Goal: Task Accomplishment & Management: Use online tool/utility

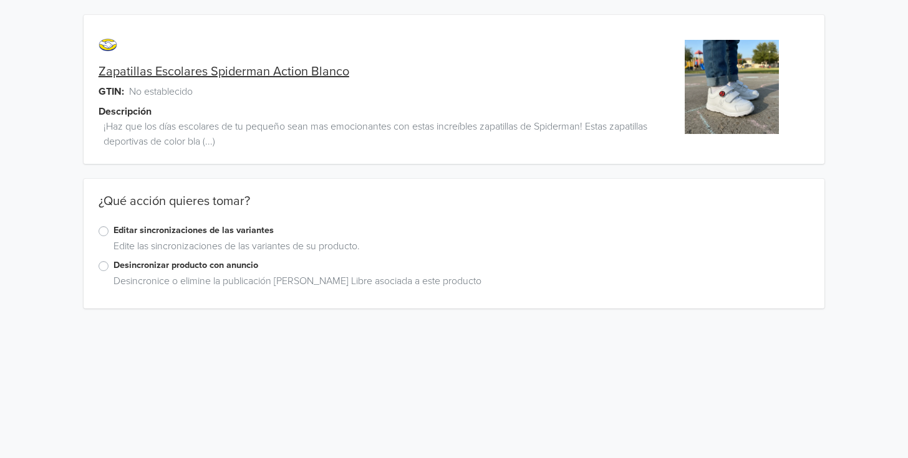
click at [113, 234] on label "Editar sincronizaciones de las variantes" at bounding box center [461, 231] width 696 height 14
click at [0, 0] on input "Editar sincronizaciones de las variantes" at bounding box center [0, 0] width 0 height 0
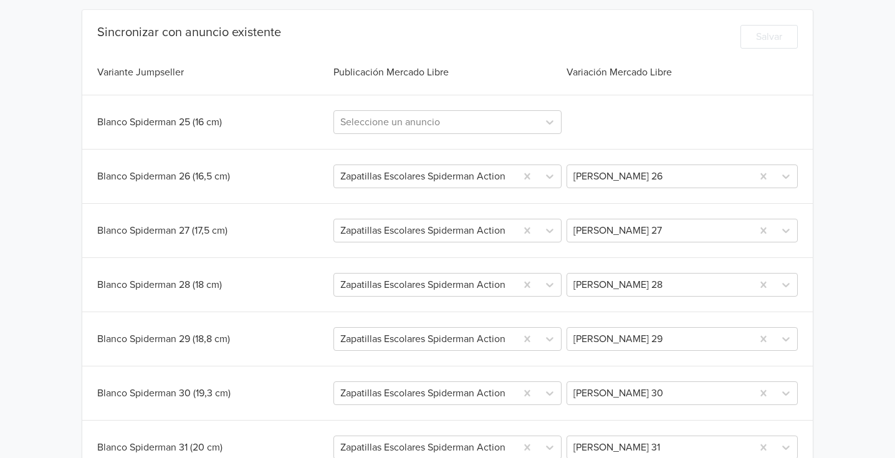
scroll to position [316, 0]
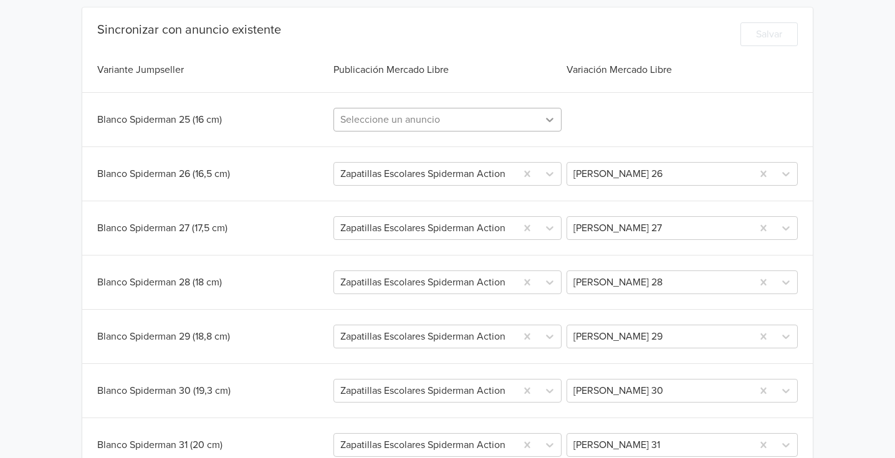
click at [550, 115] on icon at bounding box center [550, 119] width 12 height 12
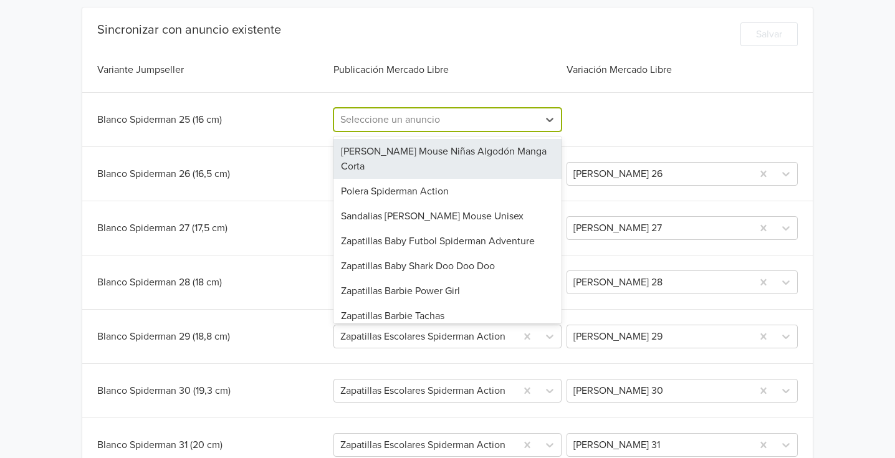
paste input "Zapatillas Escolares Spiderman Action Blanco"
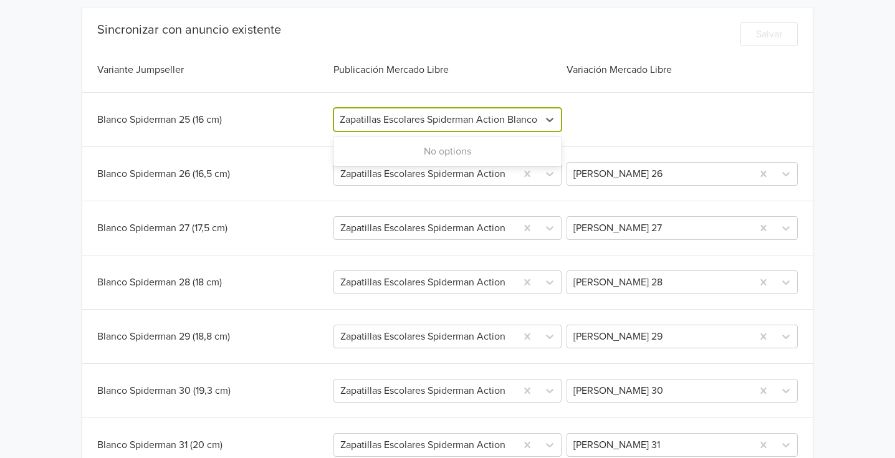
type input "Zapatillas Escolares Spiderman Action Blanco"
click at [633, 103] on div "Sincronizar con anuncio existente Salvar Variante Jumpseller Publicación Mercad…" at bounding box center [447, 320] width 731 height 597
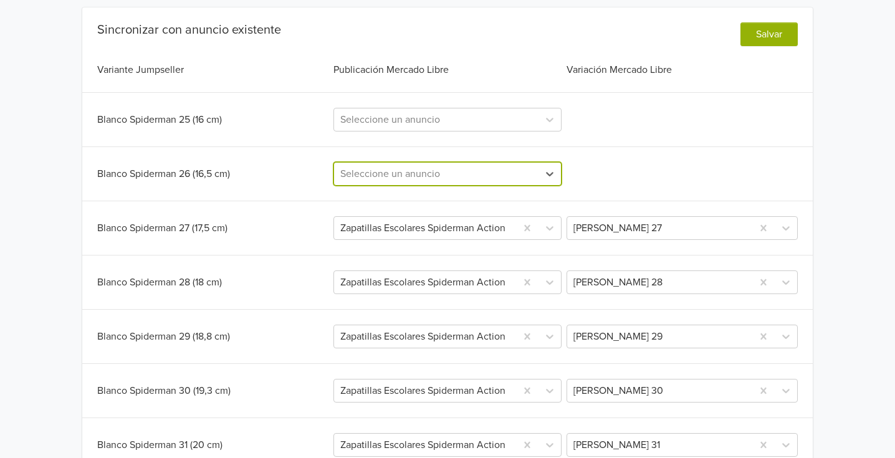
paste input "Zapatillas Escolares Spiderman Action Blanco"
type input "Zapatillas Escolares Spiderman Action Blanco"
click at [586, 166] on div "Blanco Spiderman 26 (16,5 cm) 0 results available for search term Zapatillas Es…" at bounding box center [447, 174] width 701 height 24
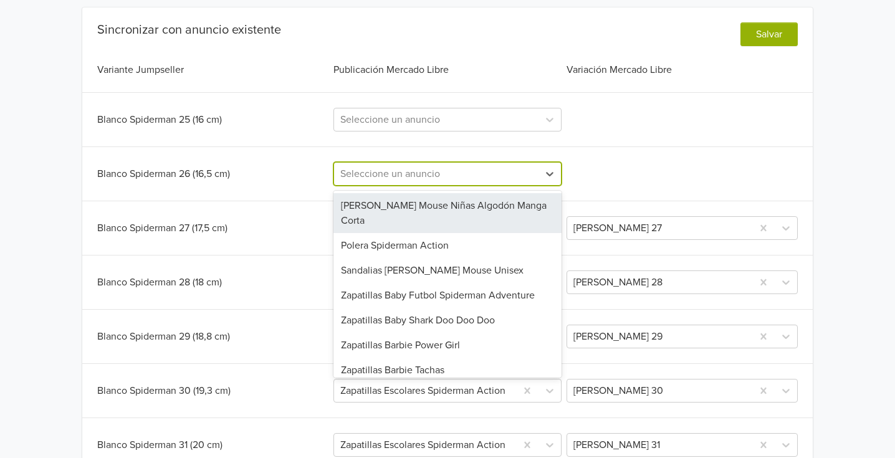
click at [535, 165] on div "Seleccione un anuncio" at bounding box center [436, 174] width 205 height 22
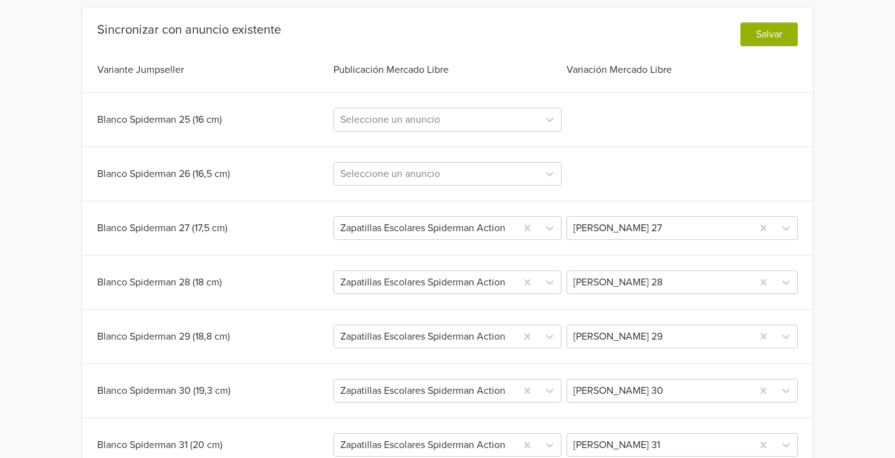
click at [632, 174] on div "Blanco Spiderman 26 (16,5 cm) Seleccione un anuncio" at bounding box center [447, 174] width 701 height 24
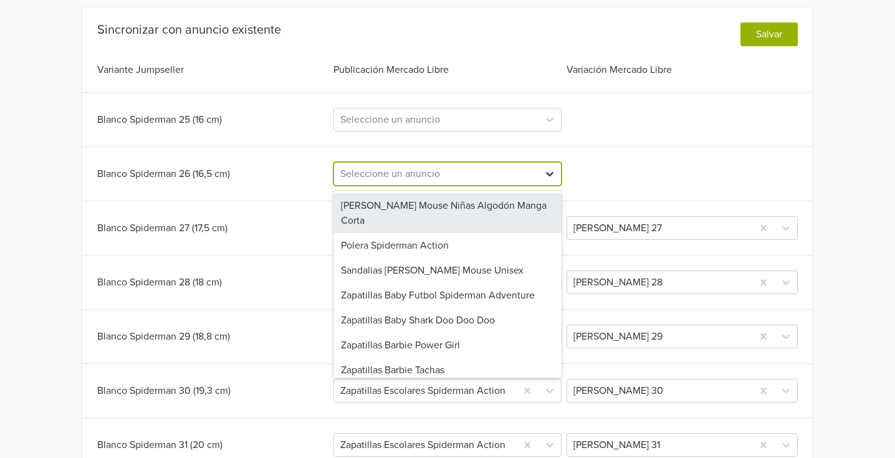
click at [553, 170] on icon at bounding box center [550, 174] width 12 height 12
paste input "Zapatillas Escolares Spiderman Action Blanco"
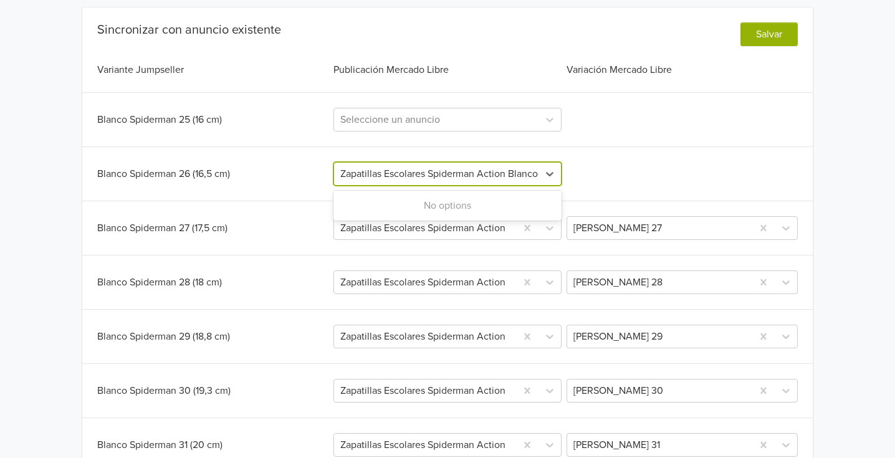
scroll to position [0, 1]
type input "Zapatillas Escolares Spiderman Action Blanco"
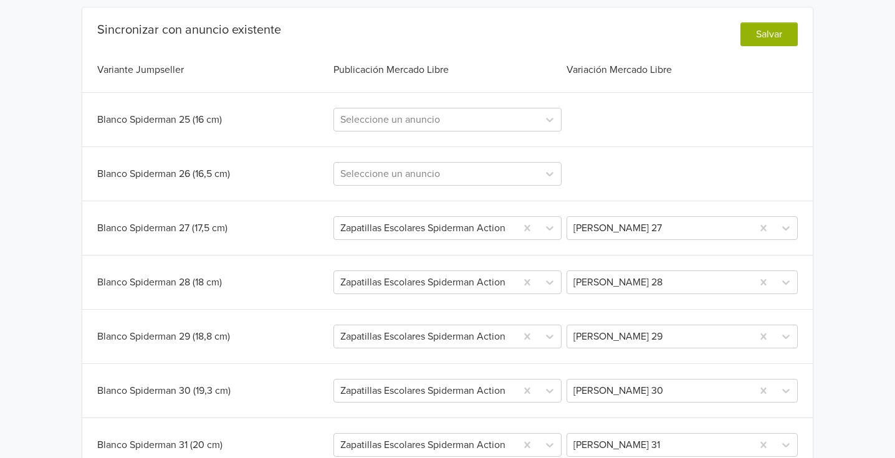
scroll to position [0, 0]
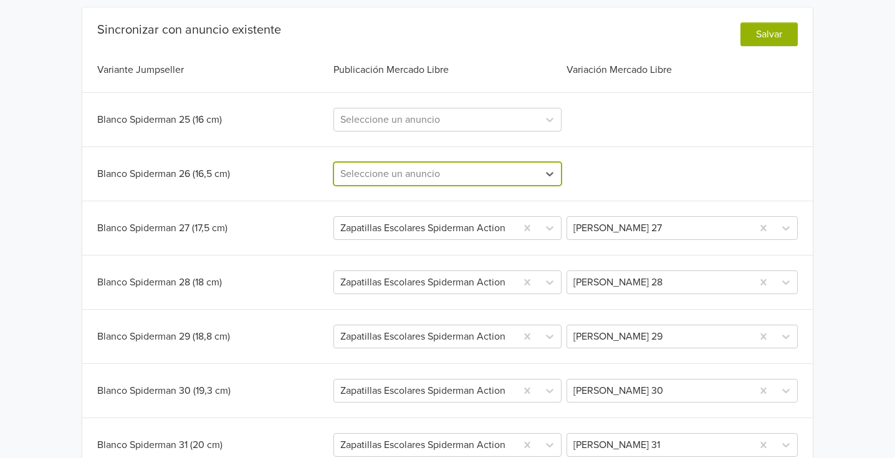
paste input "Zapatillas Escolares Spiderman Action Blanco"
click at [501, 171] on input "Zapatillas Escolares Spiderman Action Blanco" at bounding box center [440, 174] width 200 height 15
type input "Zapatillas Escolares Spiderman Action Blanco"
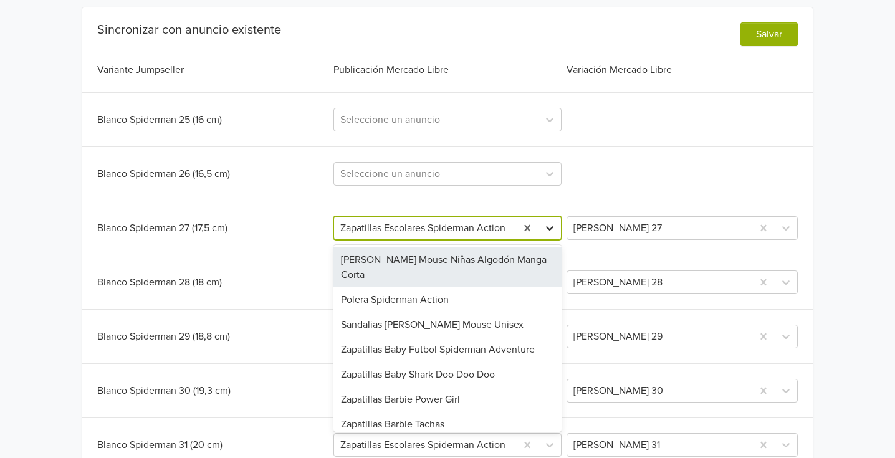
click at [548, 234] on div at bounding box center [550, 228] width 22 height 22
paste input "Zapatillas Escolares Spiderman Action Blanco"
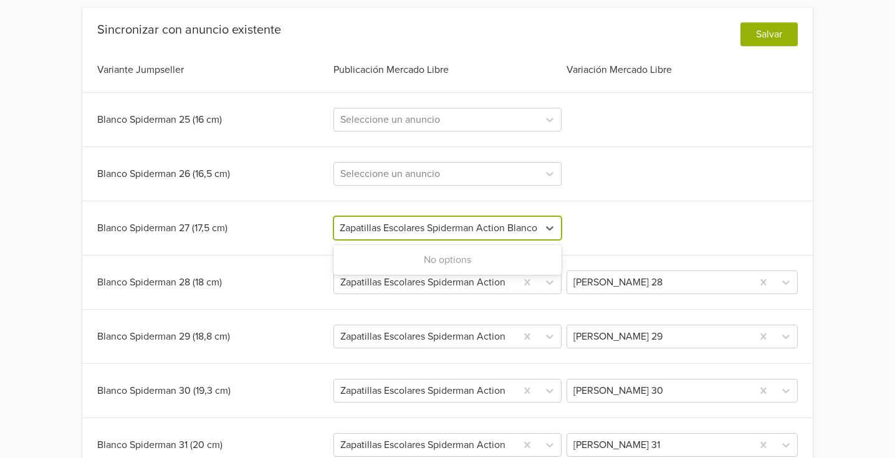
type input "Zapatillas Escolares Spiderman Action Blanco"
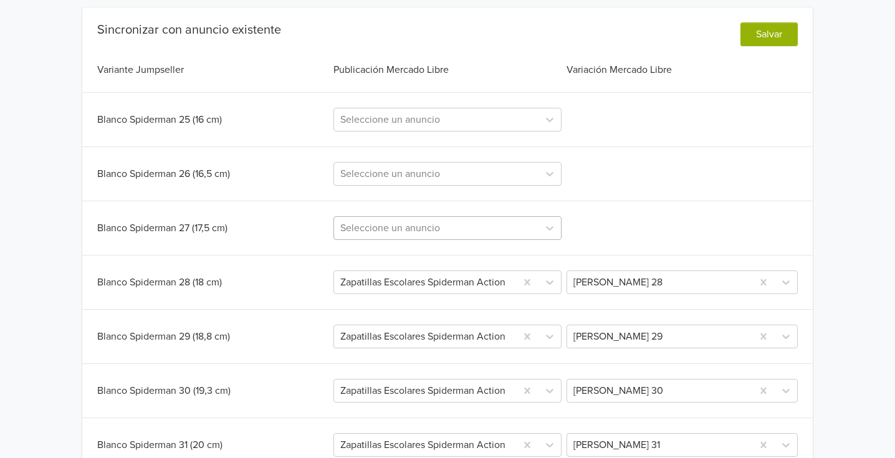
scroll to position [0, 0]
click at [633, 238] on div "Blanco Spiderman 27 (17,5 cm) Seleccione un anuncio" at bounding box center [447, 228] width 701 height 24
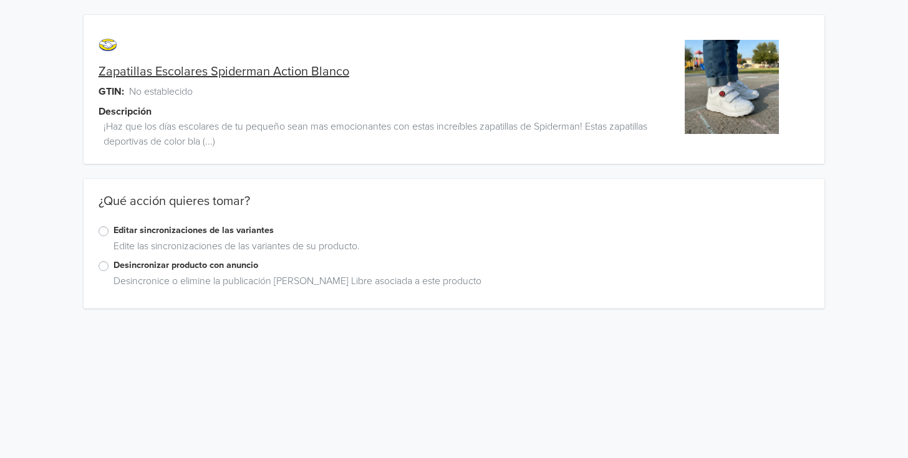
click at [113, 229] on label "Editar sincronizaciones de las variantes" at bounding box center [461, 231] width 696 height 14
click at [0, 0] on input "Editar sincronizaciones de las variantes" at bounding box center [0, 0] width 0 height 0
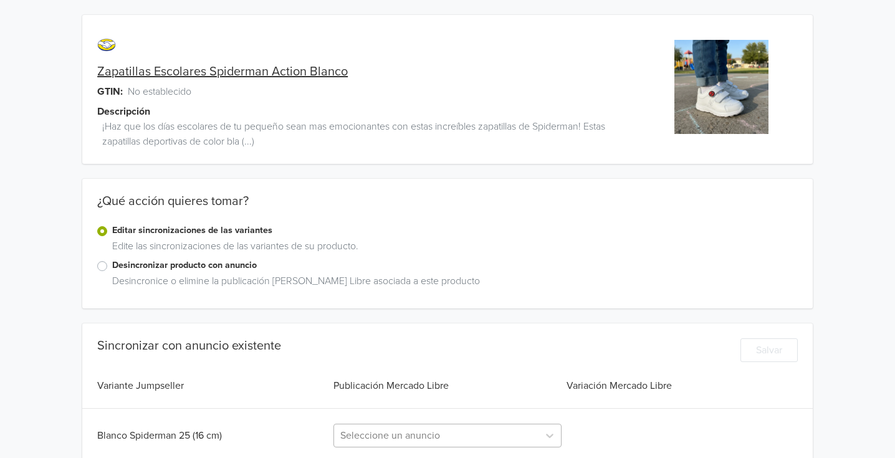
click at [534, 434] on div "Seleccione un anuncio" at bounding box center [448, 436] width 229 height 24
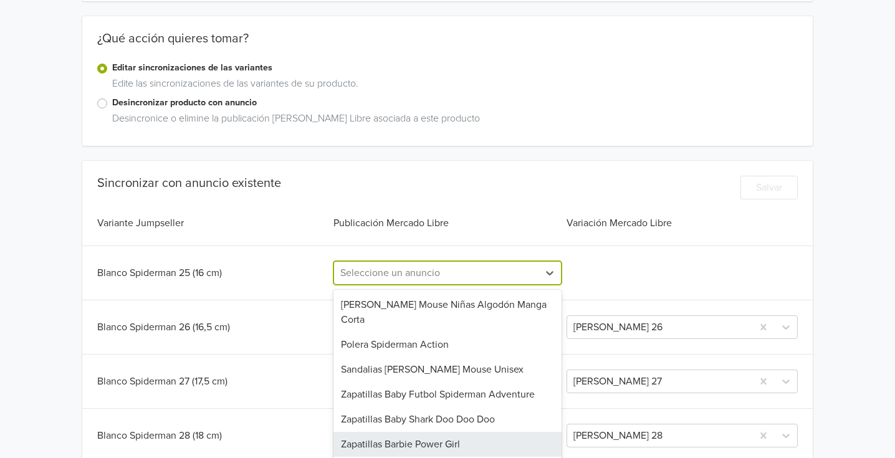
scroll to position [186, 0]
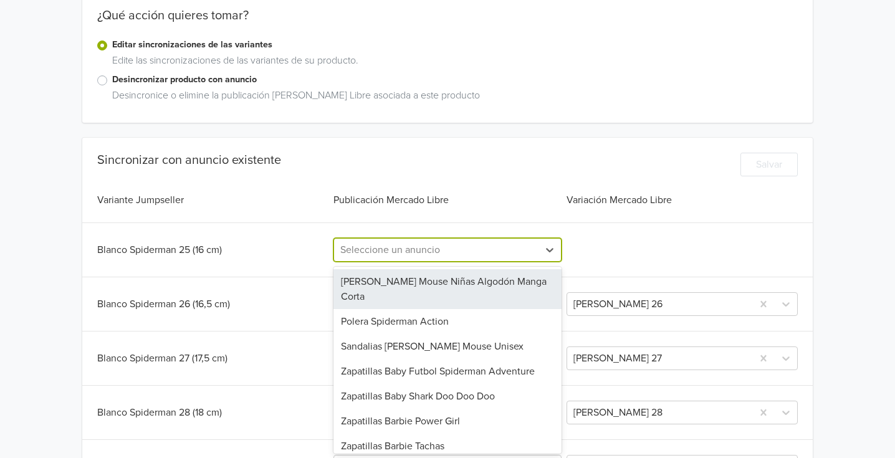
paste input "Zapatillas Escolares Spiderman Action Blanco"
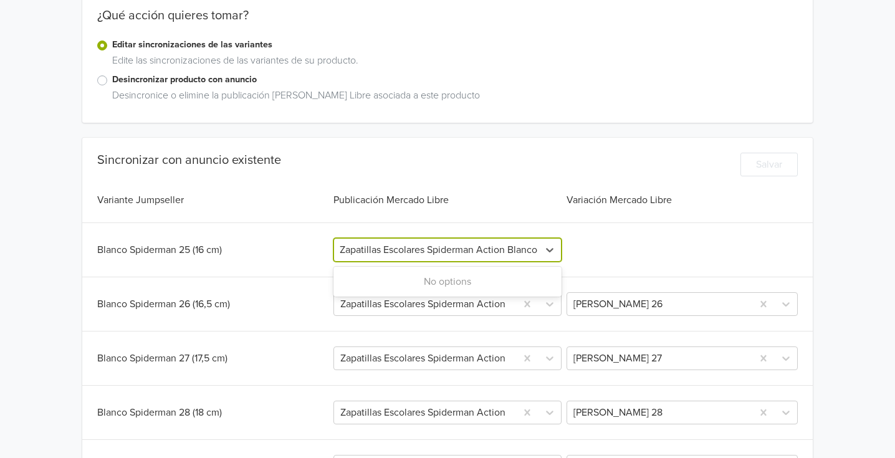
type input "Zapatillas Escolares Spiderman Action Blanco"
click at [555, 249] on icon at bounding box center [550, 250] width 12 height 12
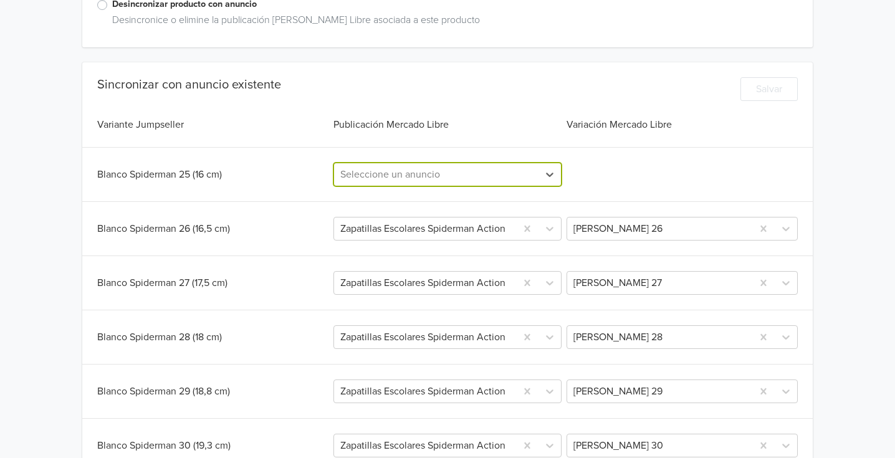
scroll to position [328, 0]
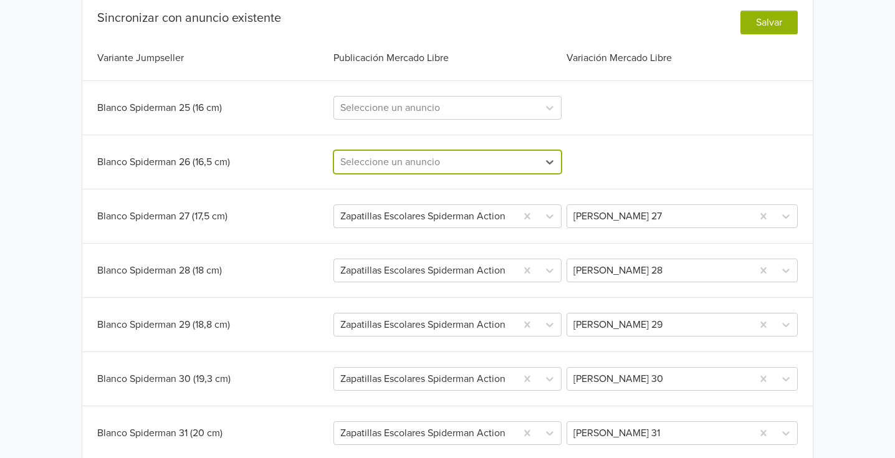
paste input "Zapatillas Escolares Spiderman Action Blanco"
type input "Zapatillas Escolares Spiderman Action Blanco"
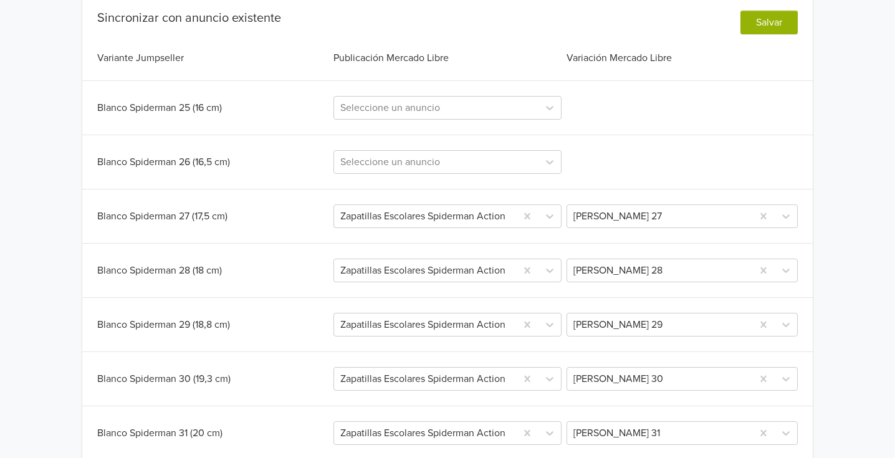
click at [650, 156] on div "Blanco Spiderman 26 (16,5 cm) Seleccione un anuncio" at bounding box center [447, 162] width 701 height 24
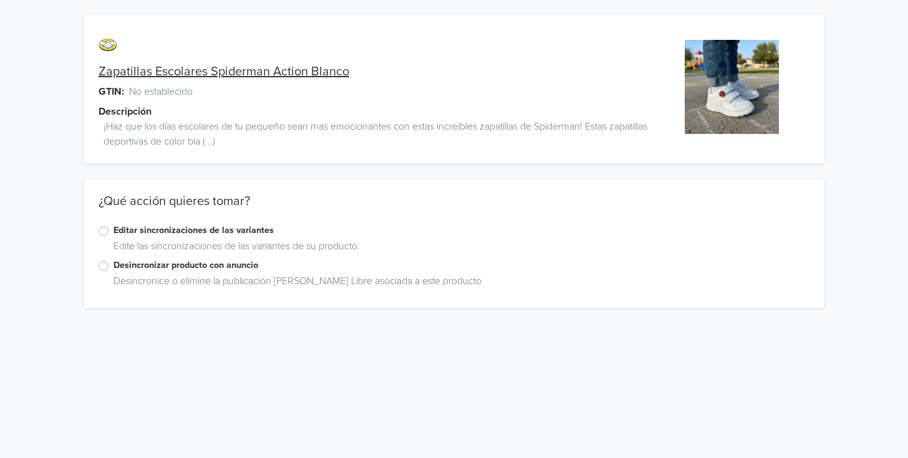
click at [113, 230] on label "Editar sincronizaciones de las variantes" at bounding box center [461, 231] width 696 height 14
click at [0, 0] on input "Editar sincronizaciones de las variantes" at bounding box center [0, 0] width 0 height 0
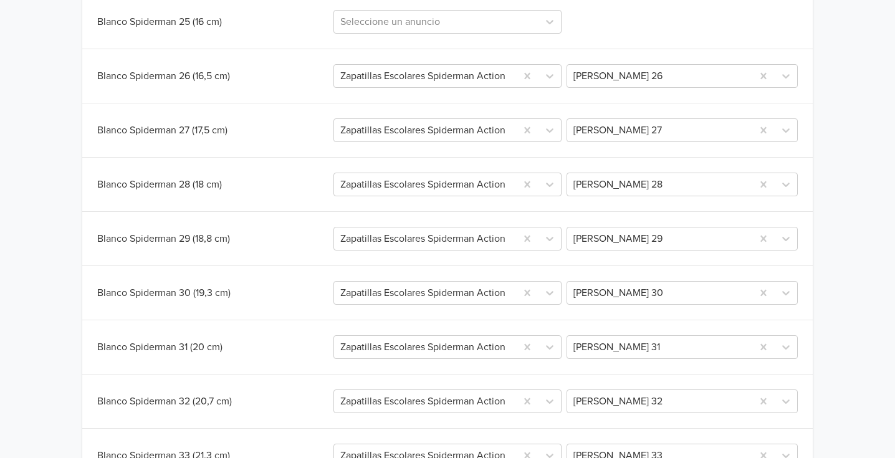
scroll to position [421, 0]
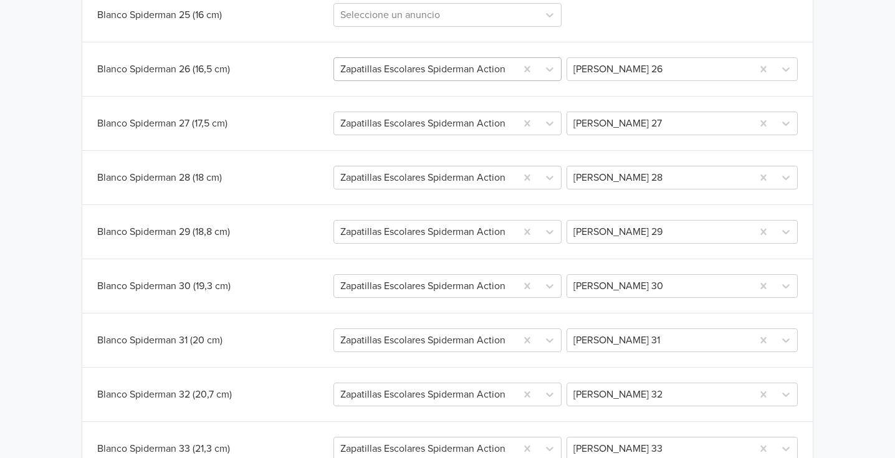
click at [486, 69] on div at bounding box center [425, 68] width 170 height 17
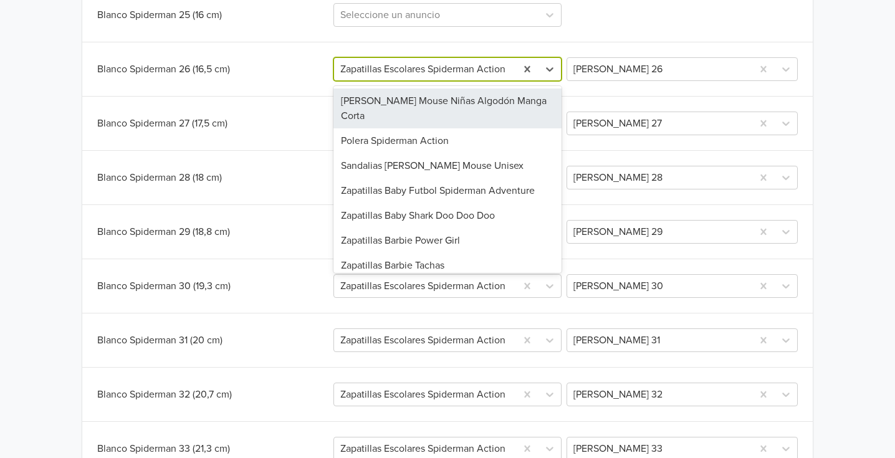
paste input "Zapatillas Escolares Spiderman Action Blanco"
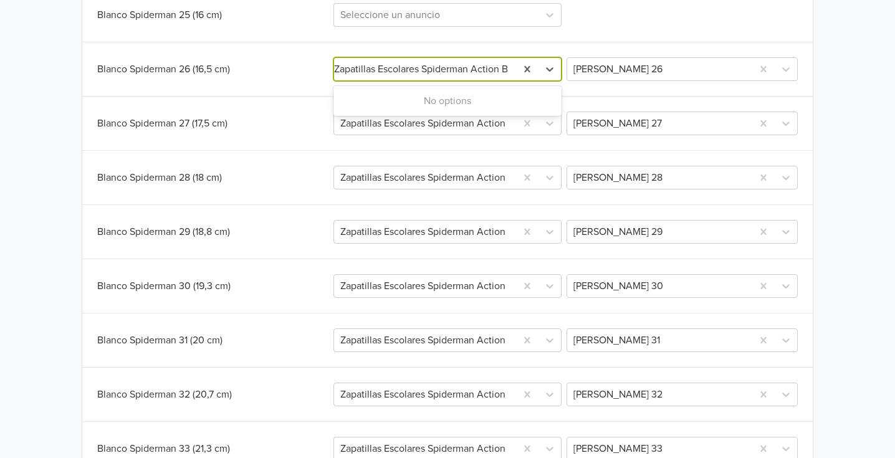
scroll to position [0, 1]
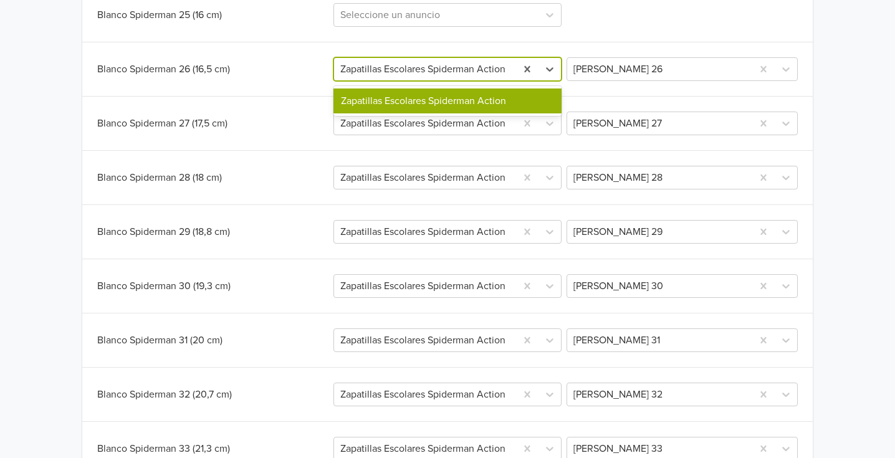
type input "Zapatillas Escolares Spiderman Action"
click at [399, 95] on div "Zapatillas Escolares Spiderman Action" at bounding box center [448, 101] width 229 height 25
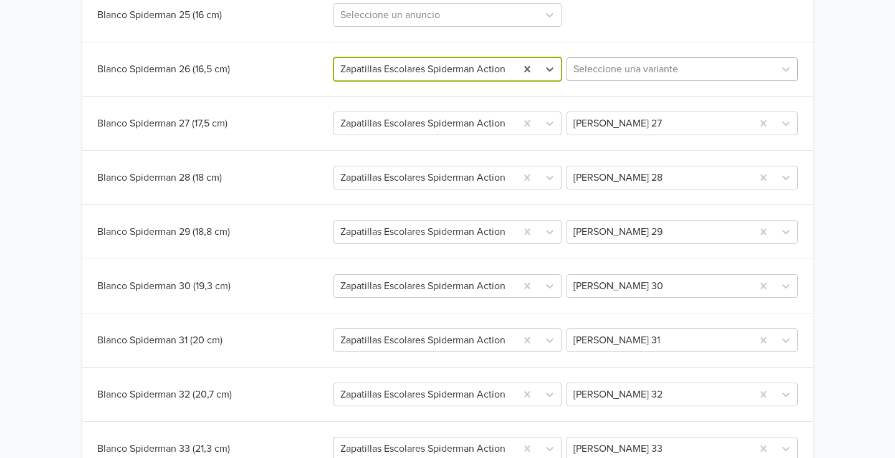
click at [683, 66] on div at bounding box center [671, 68] width 195 height 17
click at [791, 30] on div "Sincronizar con anuncio existente Salvar Variante Jumpseller Publicación Mercad…" at bounding box center [447, 216] width 731 height 597
click at [783, 66] on icon at bounding box center [786, 69] width 12 height 12
paste input "Zapatillas Escolares Spiderman Action Blanco"
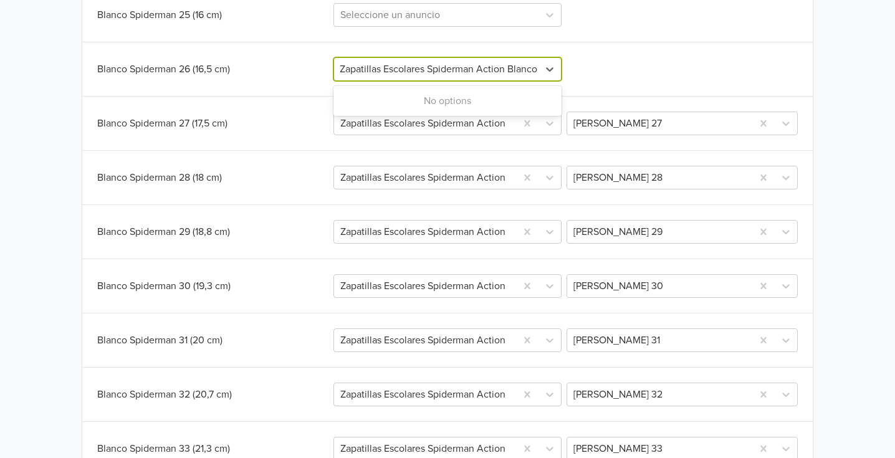
type input "Zapatillas Escolares Spiderman Action Blanco"
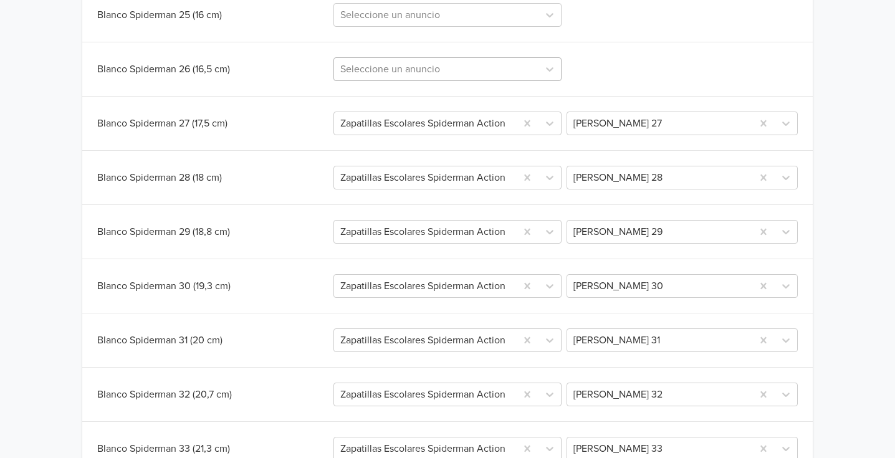
scroll to position [0, 0]
click at [717, 46] on div "Sincronizar con anuncio existente Salvar Variante Jumpseller Publicación Mercad…" at bounding box center [447, 216] width 731 height 597
